Goal: Information Seeking & Learning: Learn about a topic

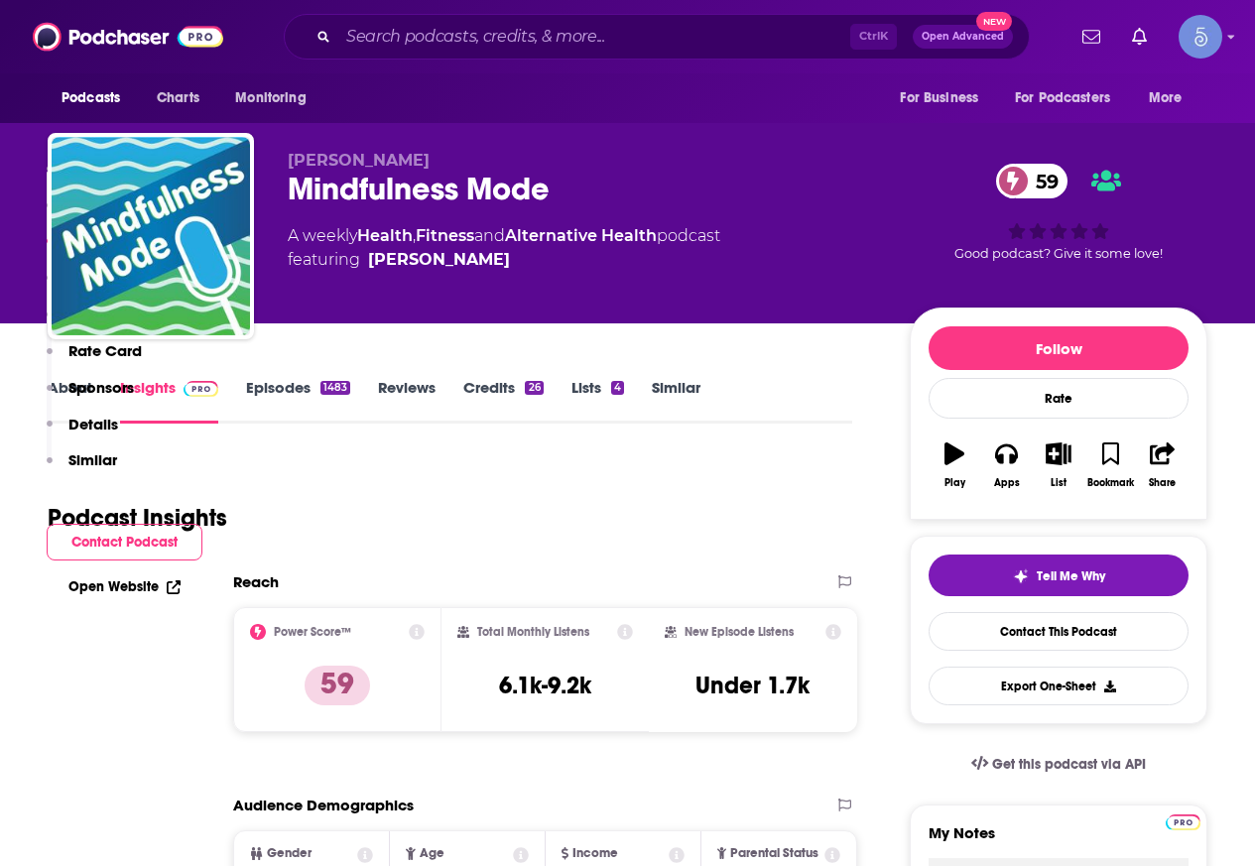
scroll to position [1488, 0]
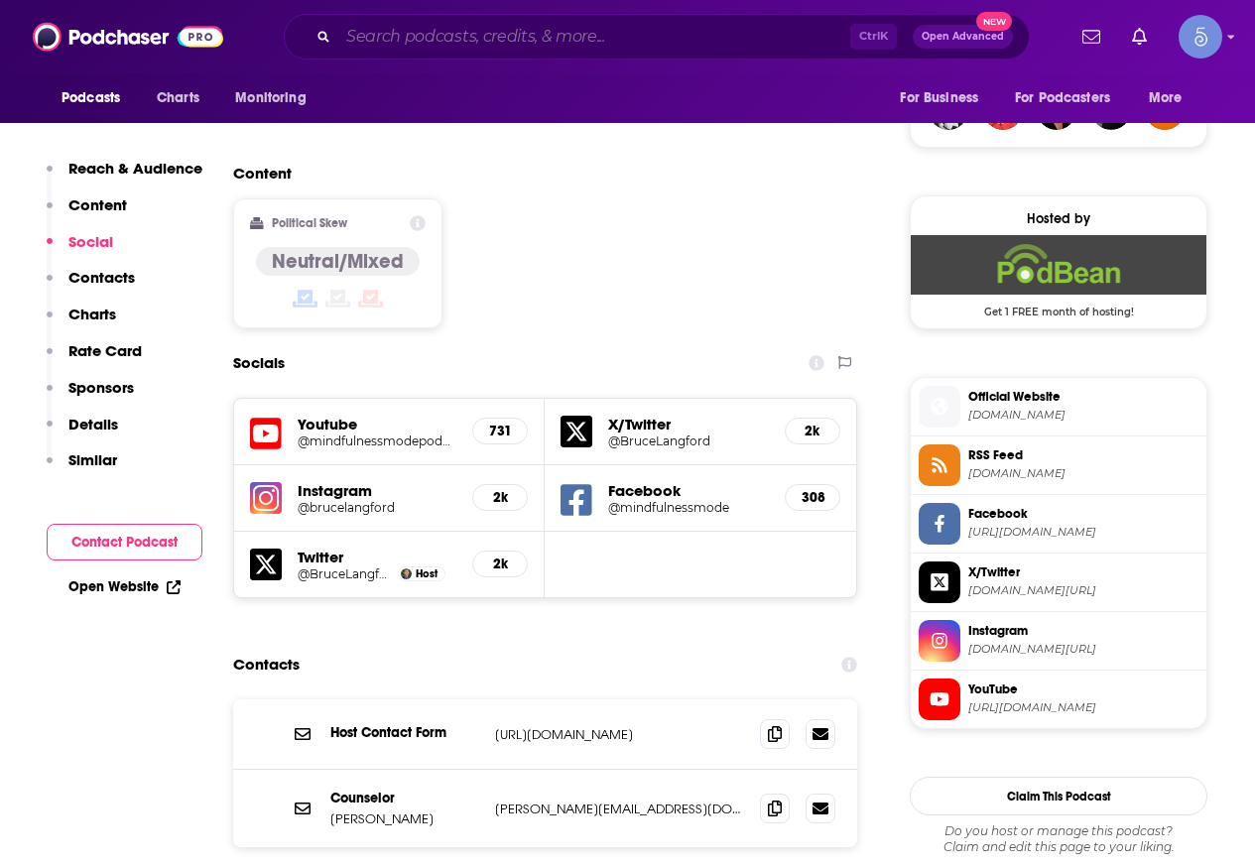
click at [482, 39] on input "Search podcasts, credits, & more..." at bounding box center [594, 37] width 512 height 32
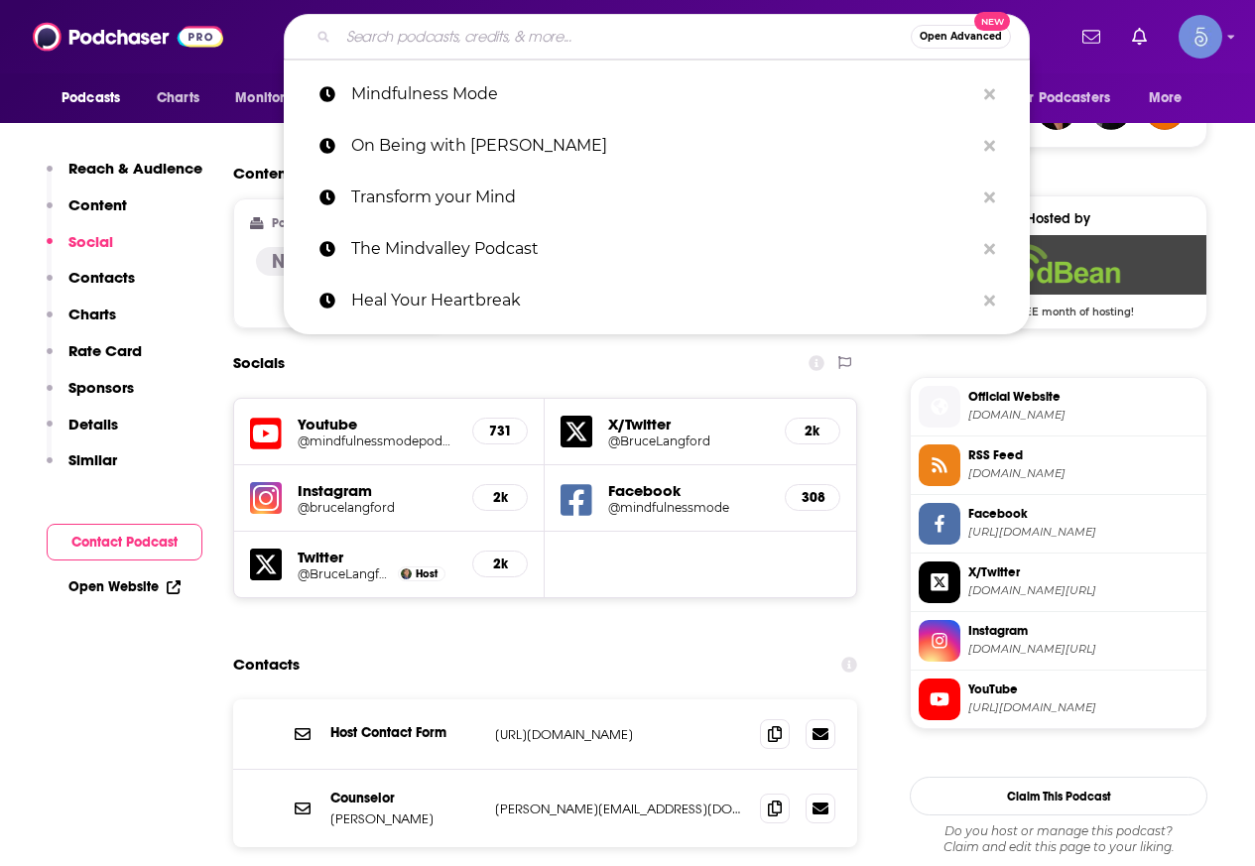
paste input "thechristiannutritionist"
type input "thechristiannutritionist"
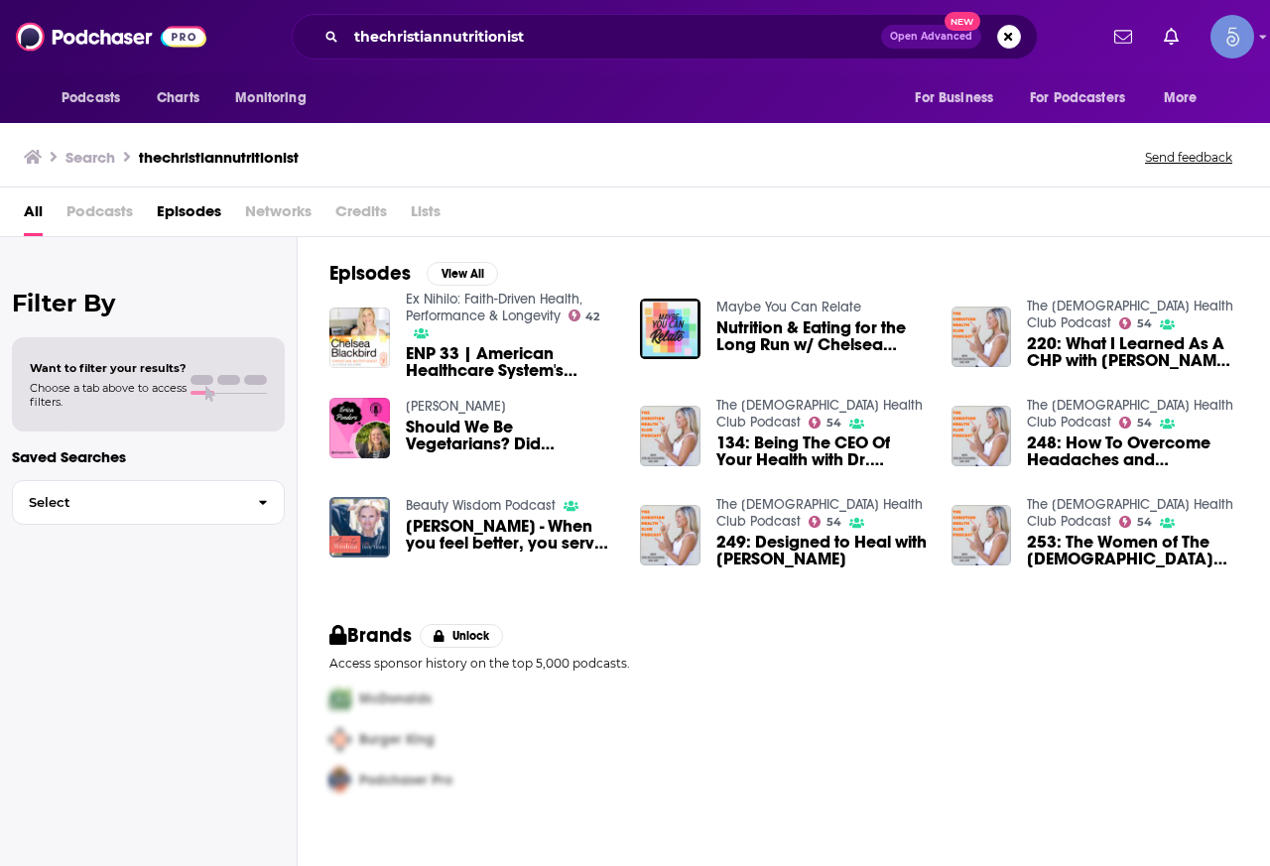
click at [808, 408] on link "The [DEMOGRAPHIC_DATA] Health Club Podcast" at bounding box center [819, 414] width 206 height 34
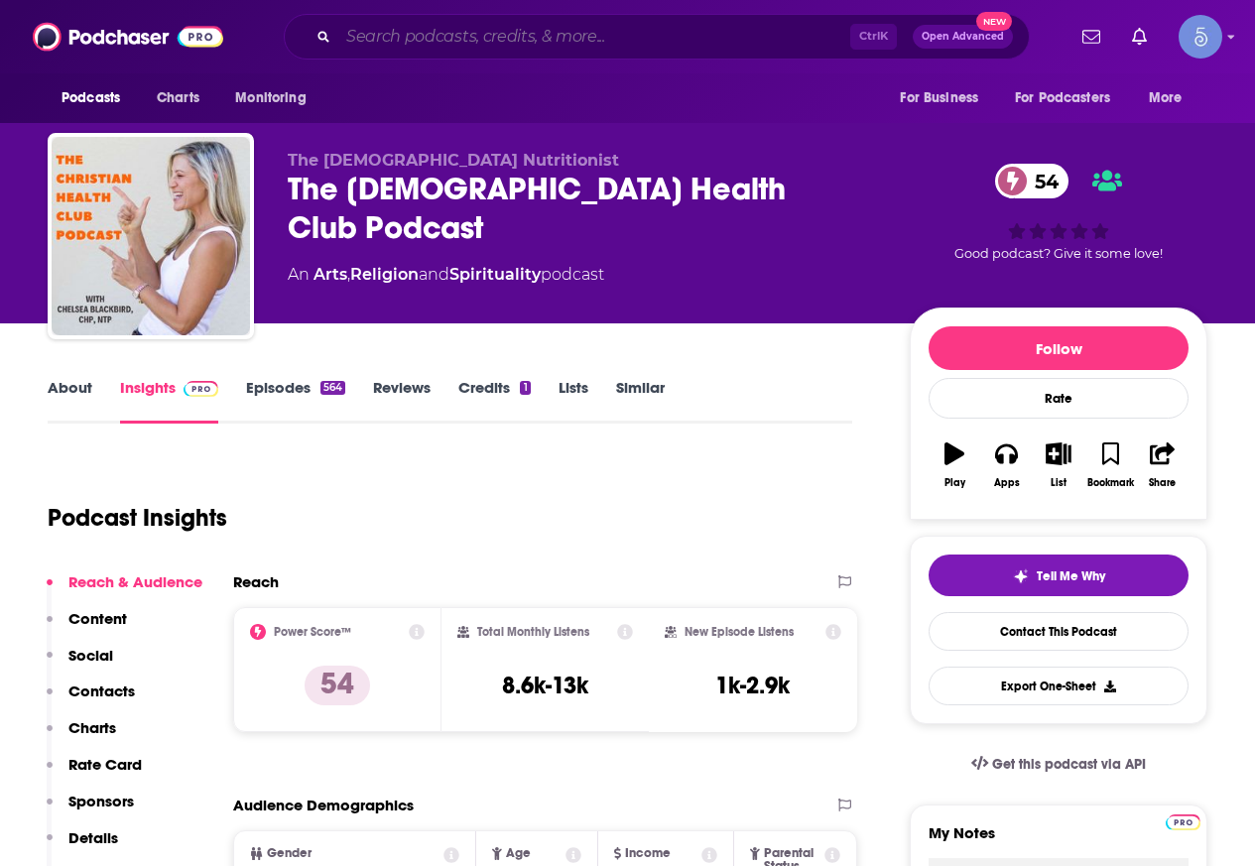
click at [531, 39] on input "Search podcasts, credits, & more..." at bounding box center [594, 37] width 512 height 32
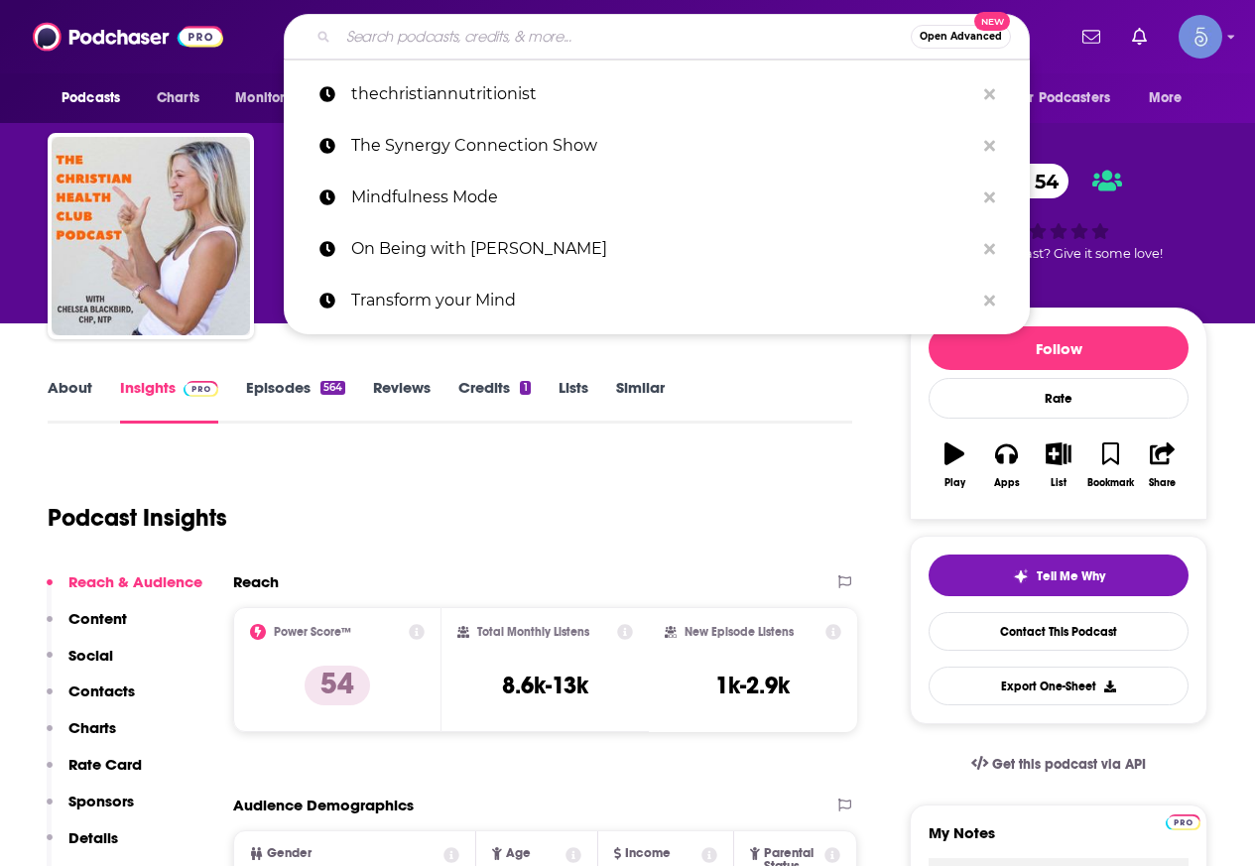
paste input "The Thoughtful Entrepreneur"
type input "The Thoughtful Entrepreneur"
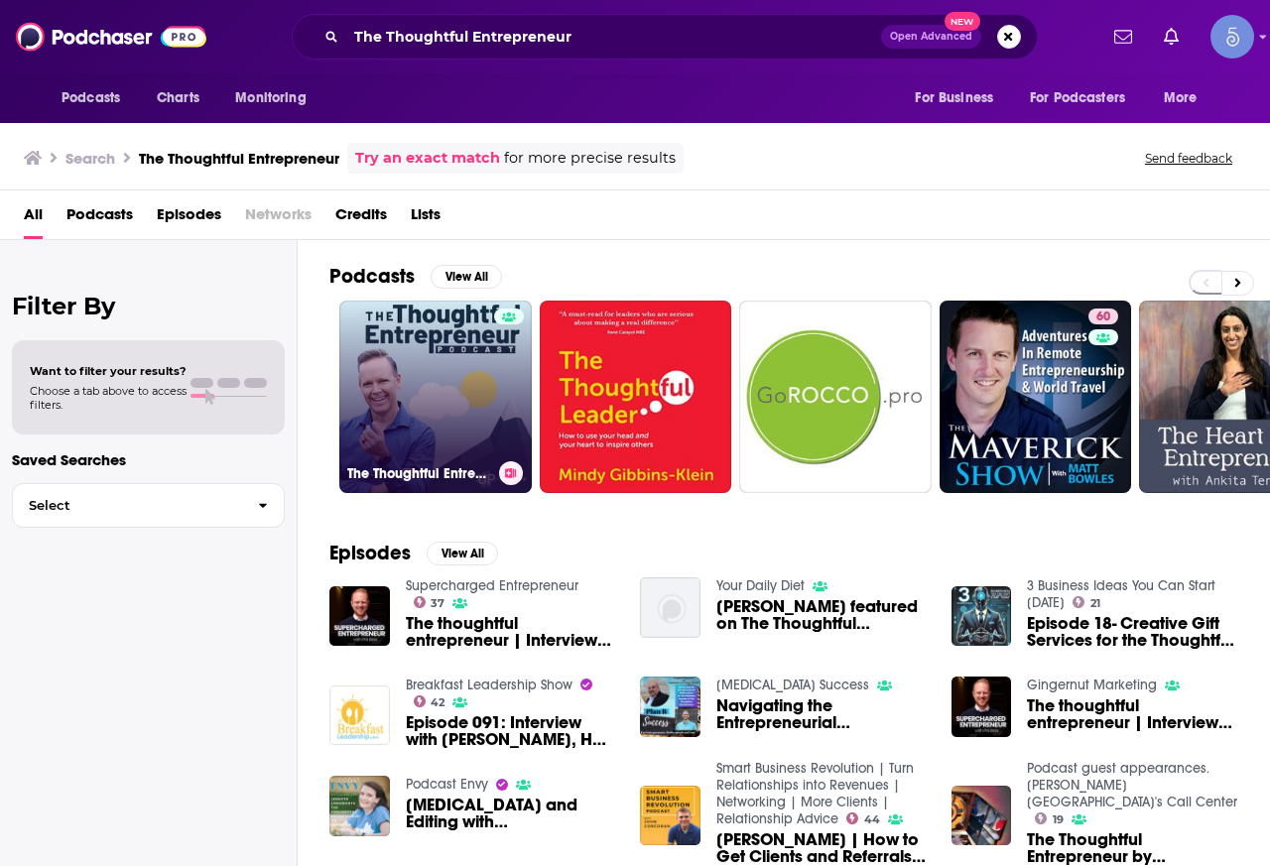
click at [479, 368] on link "The Thoughtful Entrepreneur" at bounding box center [435, 397] width 192 height 192
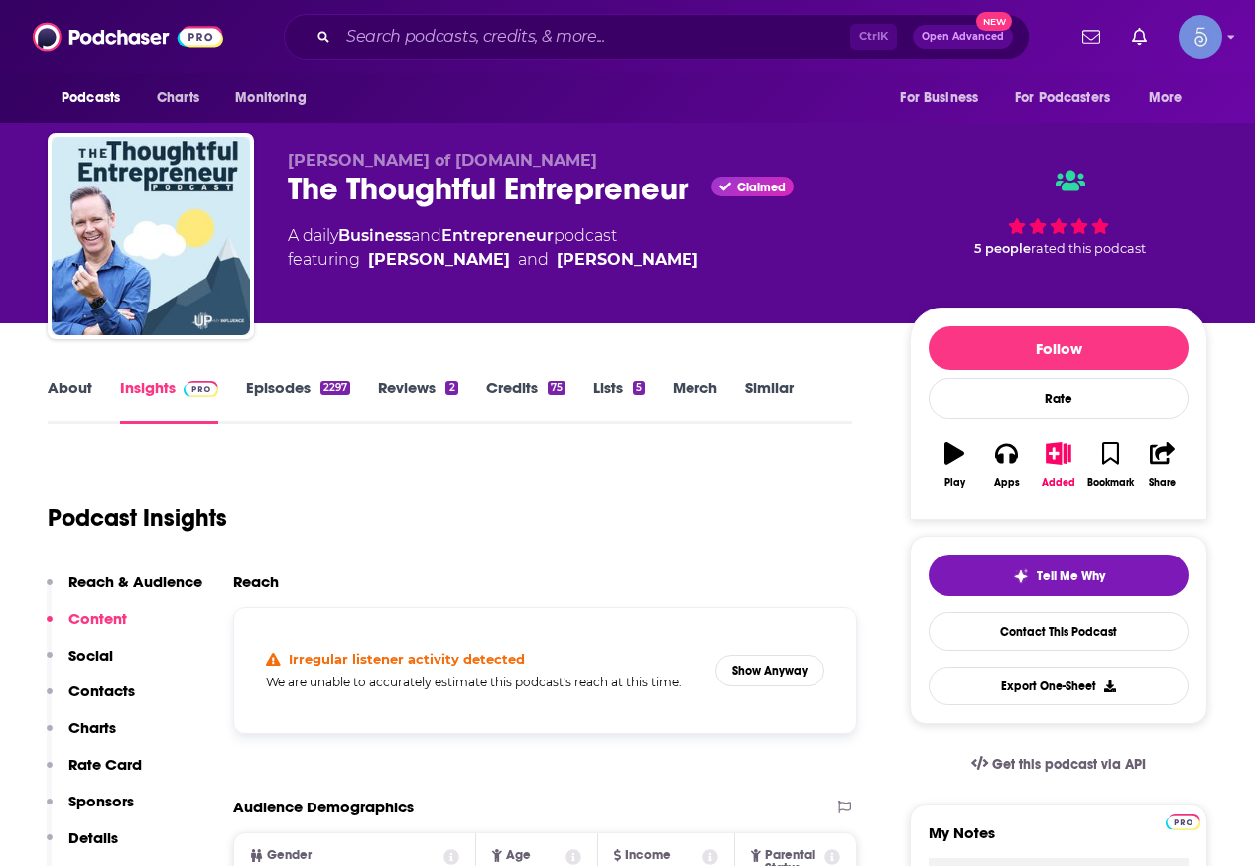
click at [57, 395] on link "About" at bounding box center [70, 401] width 45 height 46
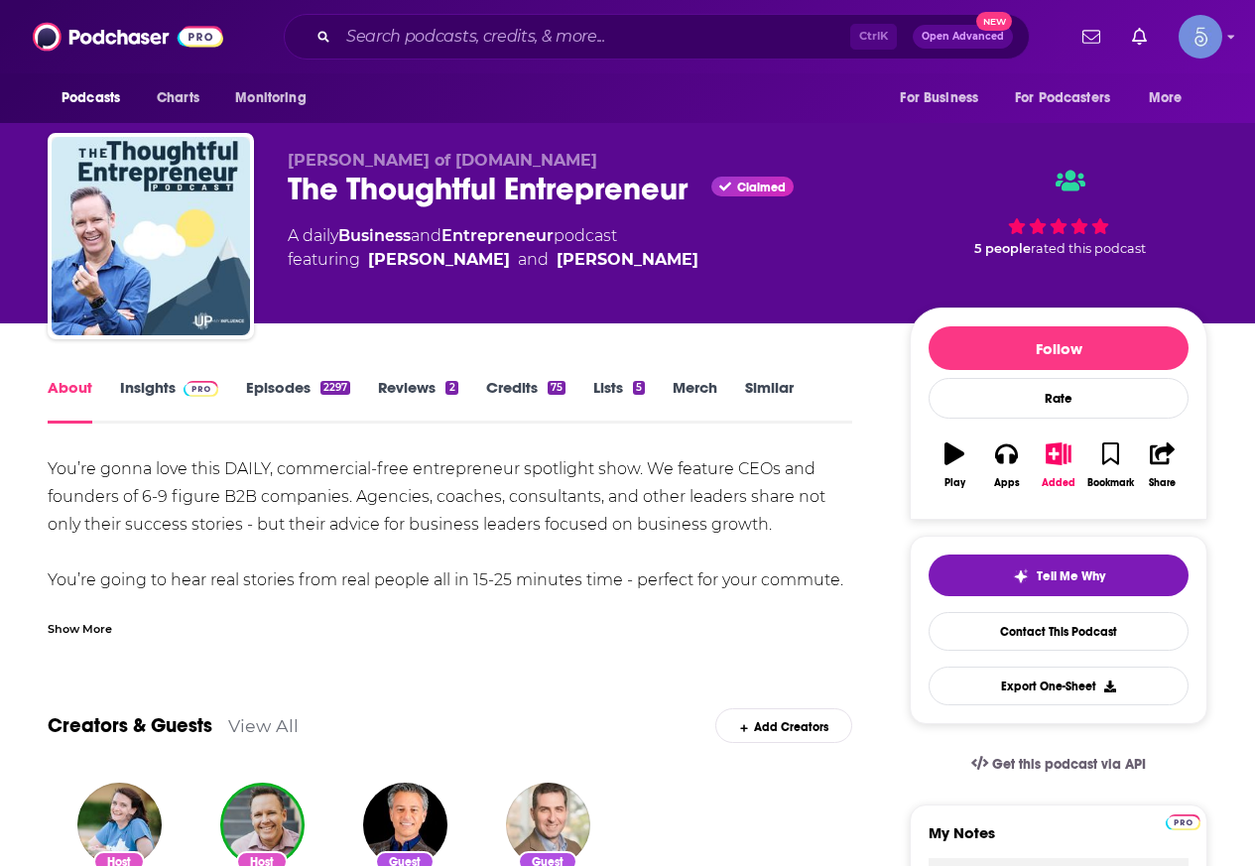
click at [100, 633] on div "Show More" at bounding box center [80, 627] width 64 height 19
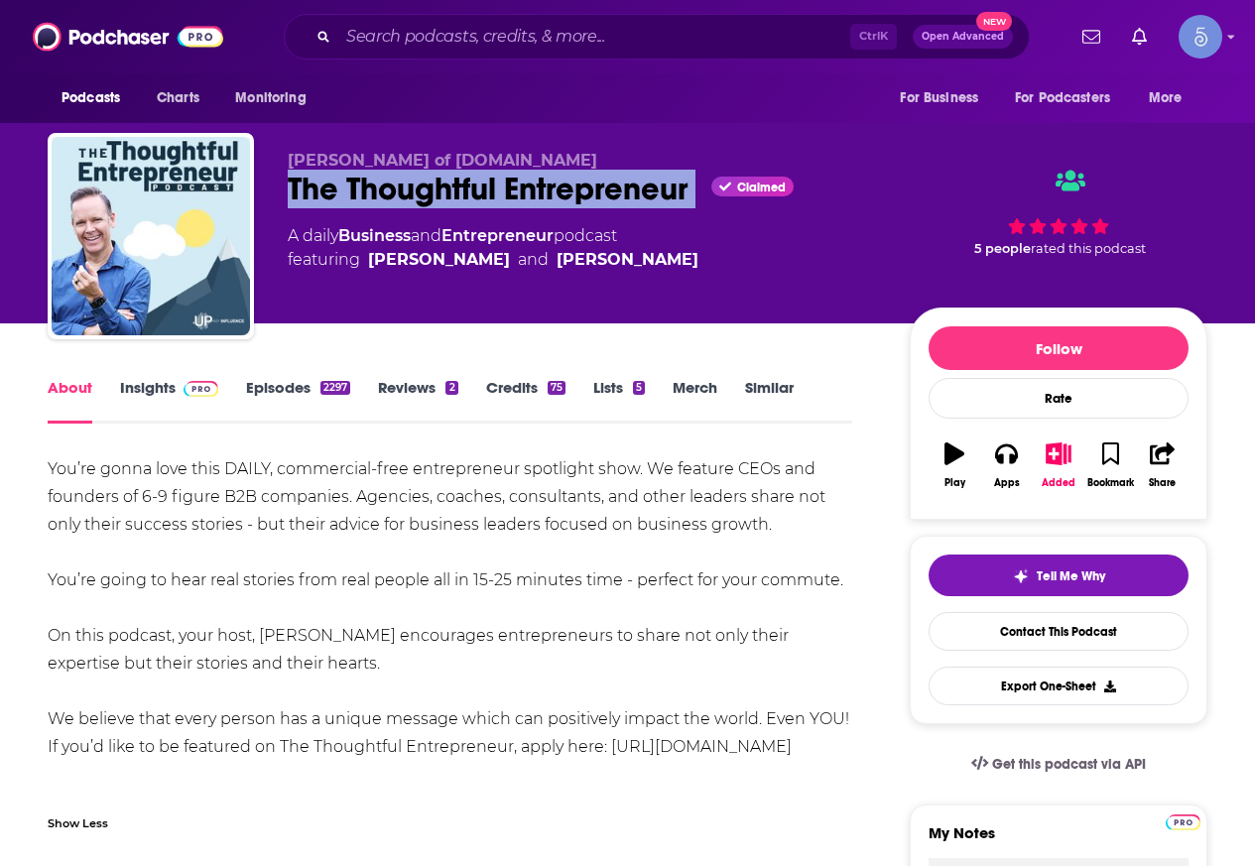
drag, startPoint x: 286, startPoint y: 183, endPoint x: 703, endPoint y: 186, distance: 417.6
click at [703, 186] on div "[PERSON_NAME] of [DOMAIN_NAME] The Thoughtful Entrepreneur Claimed A daily Busi…" at bounding box center [628, 240] width 1160 height 214
copy div "The Thoughtful Entrepreneur"
